Goal: Find specific page/section: Find specific page/section

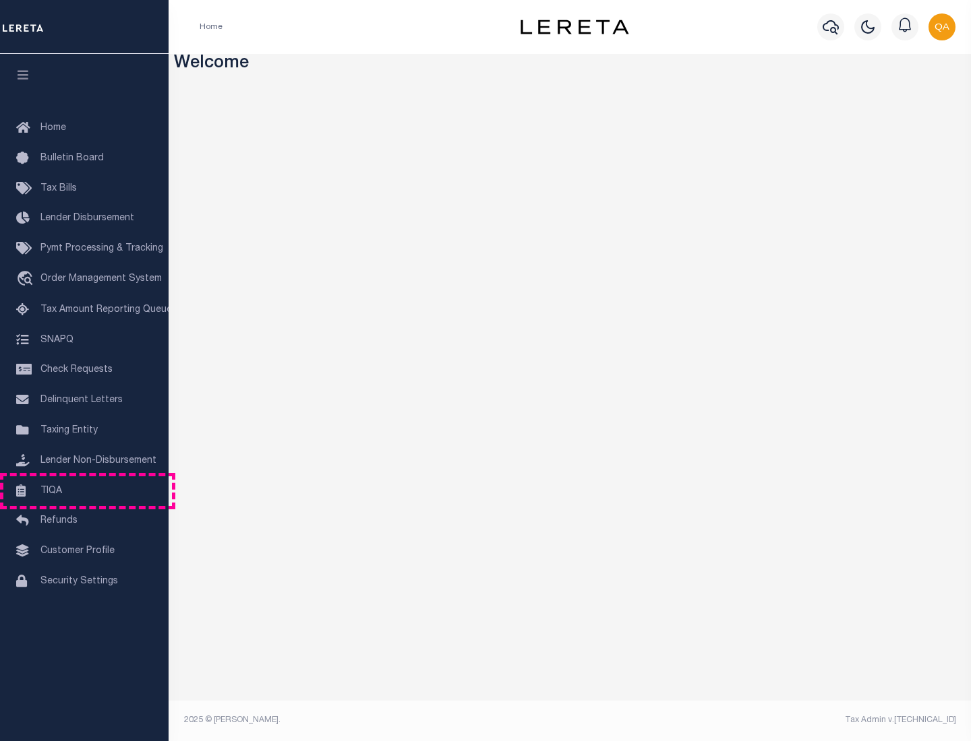
click at [84, 491] on link "TIQA" at bounding box center [84, 492] width 169 height 30
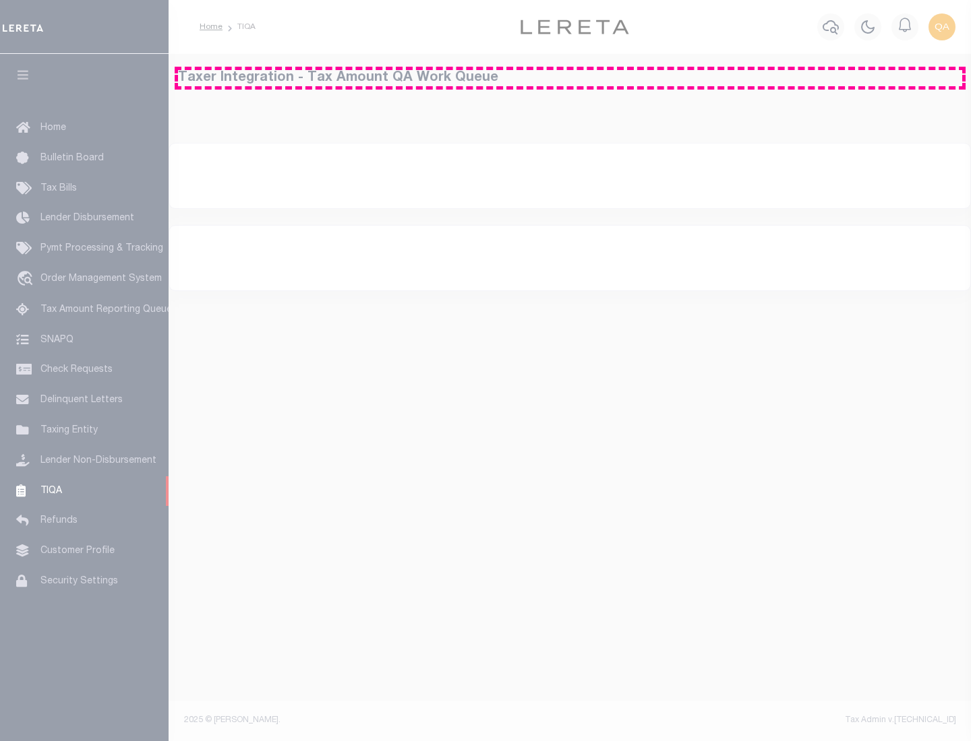
select select "200"
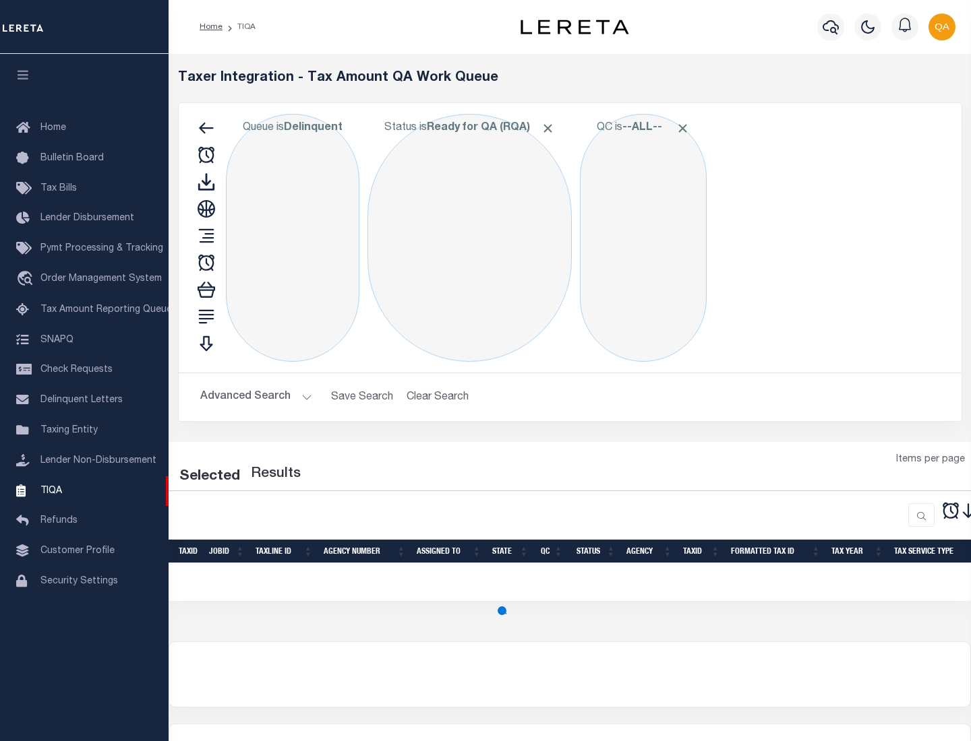
select select "200"
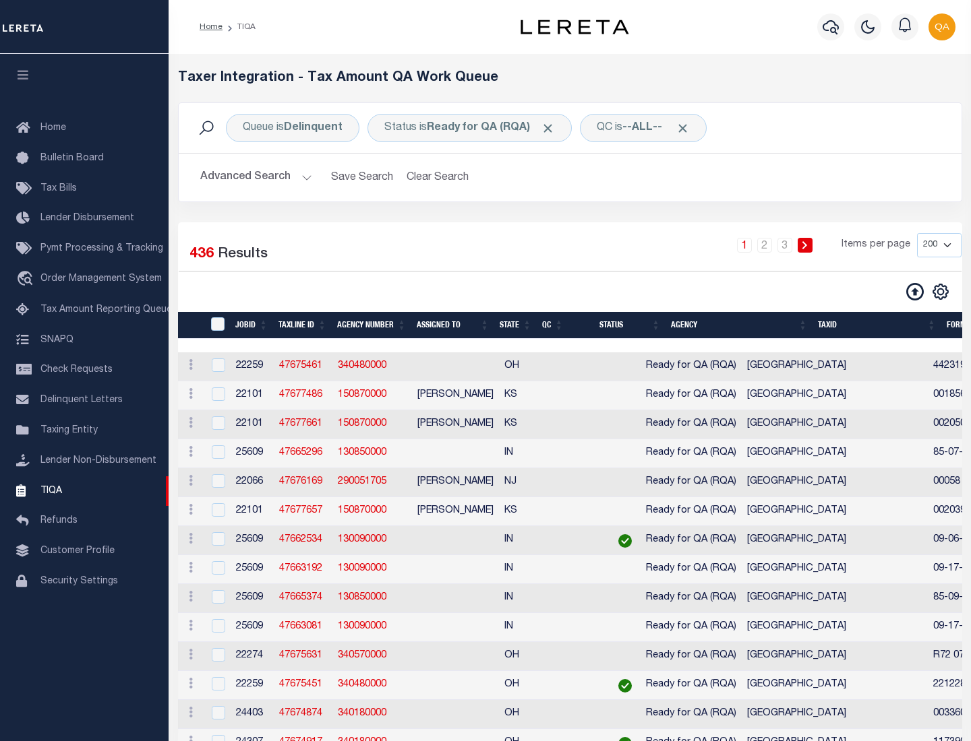
click at [552, 128] on span "Click to Remove" at bounding box center [548, 128] width 14 height 14
